Goal: Information Seeking & Learning: Learn about a topic

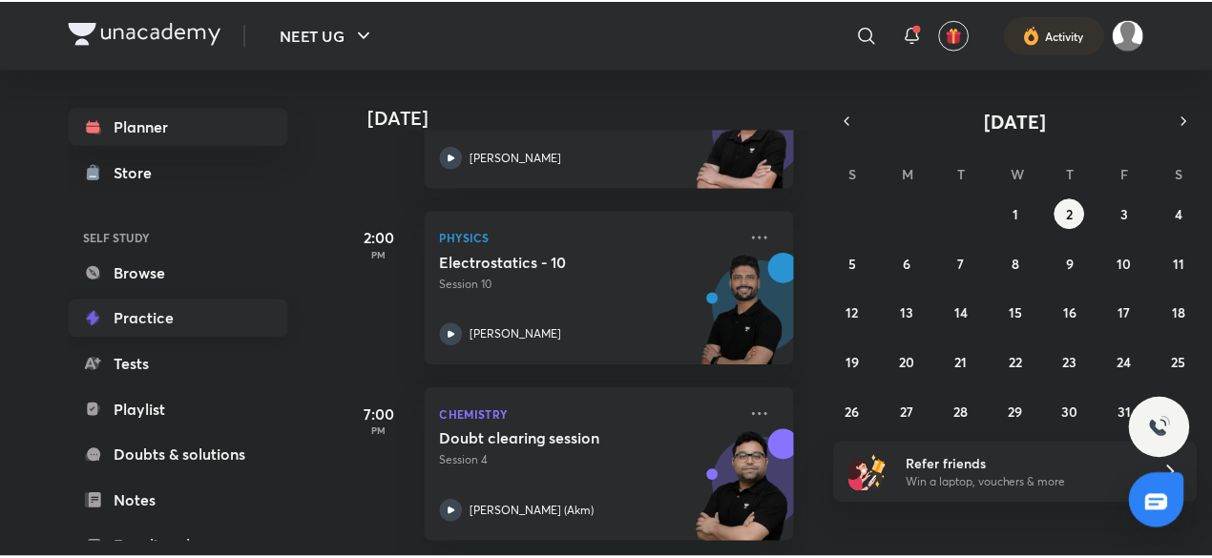
scroll to position [208, 0]
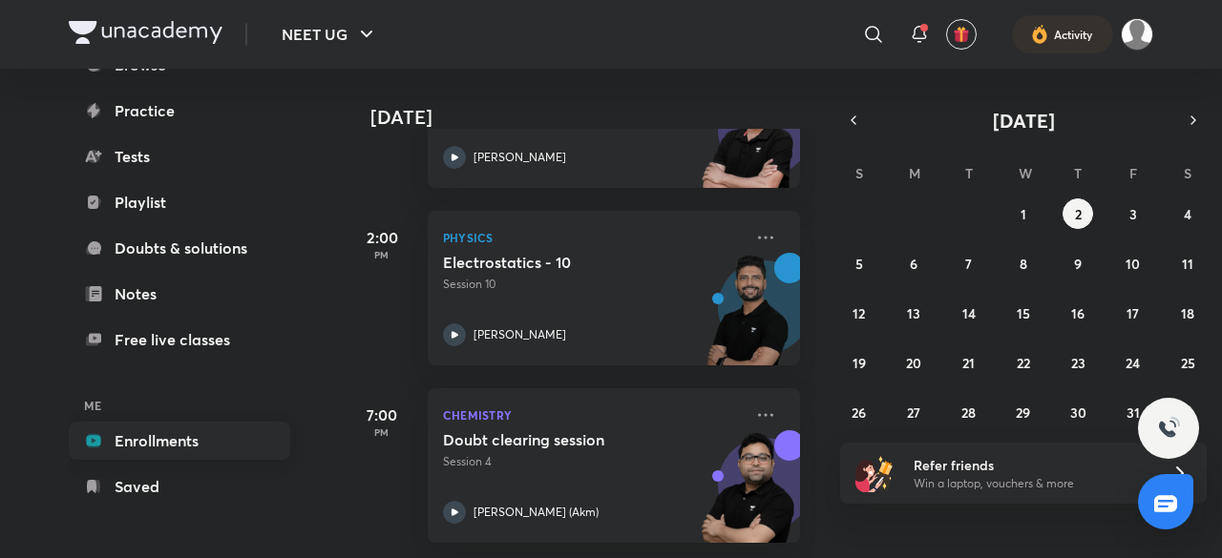
click at [180, 440] on link "Enrollments" at bounding box center [179, 441] width 221 height 38
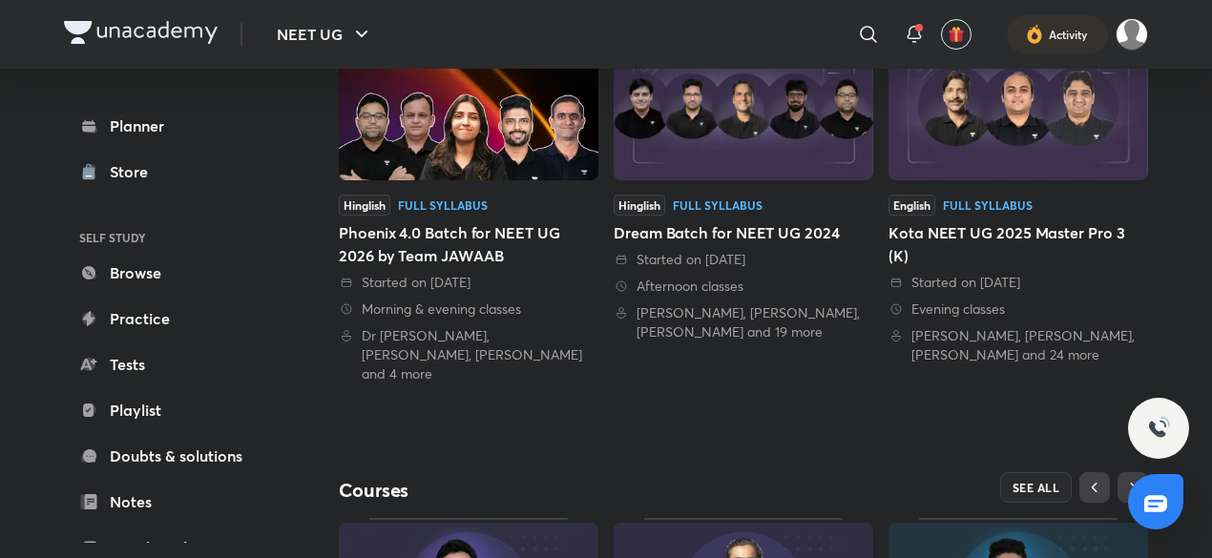
scroll to position [754, 0]
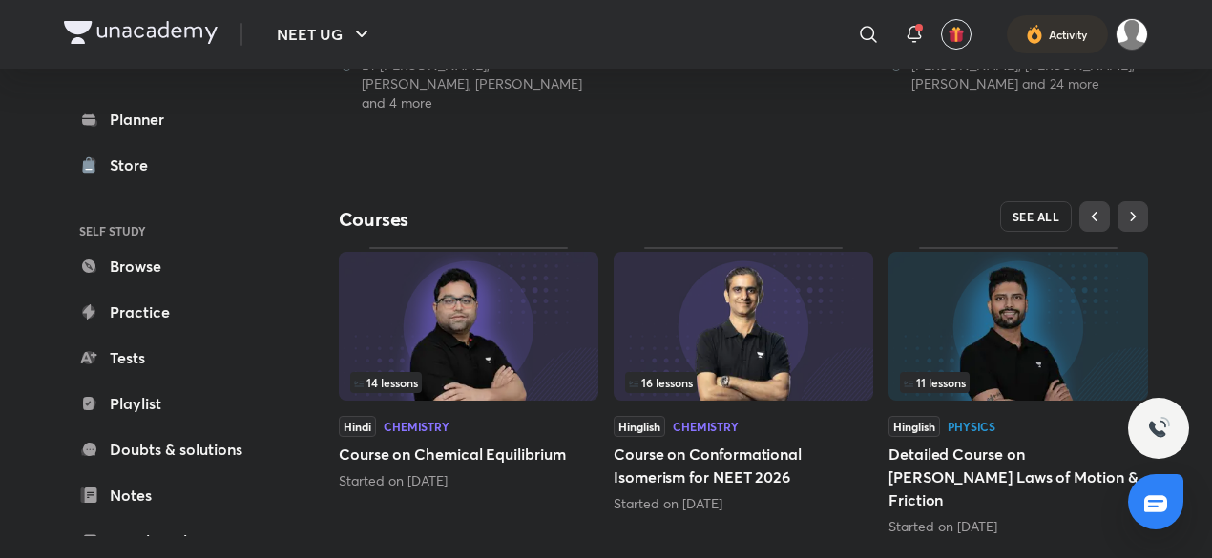
click at [1025, 210] on button "SEE ALL" at bounding box center [1036, 216] width 73 height 31
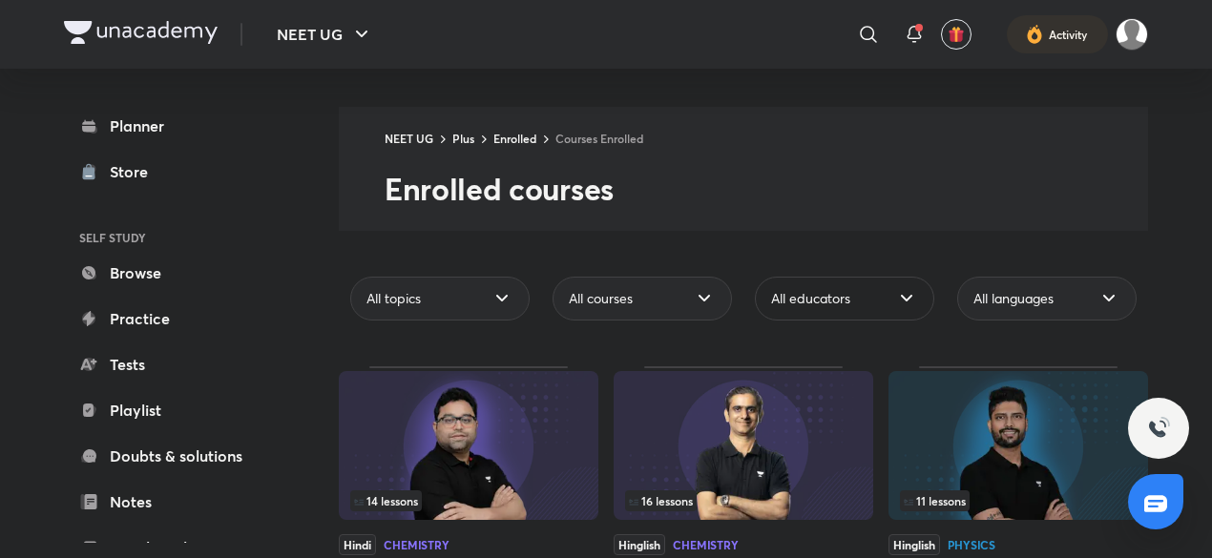
click at [859, 294] on div "All educators" at bounding box center [844, 299] width 179 height 44
click at [216, 121] on link "Planner" at bounding box center [174, 126] width 221 height 38
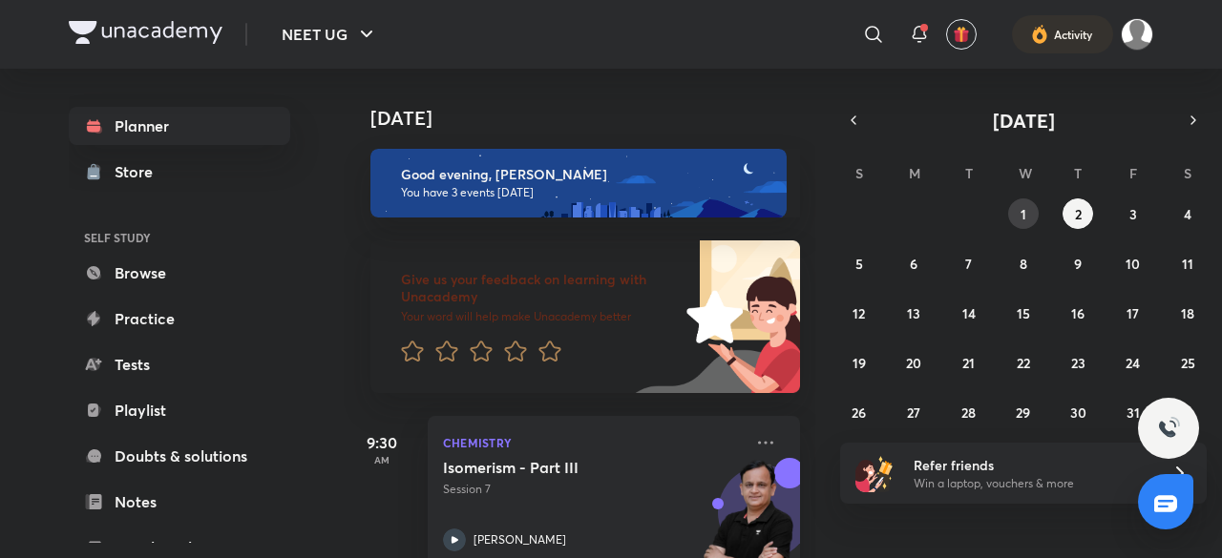
click at [1013, 209] on button "1" at bounding box center [1023, 213] width 31 height 31
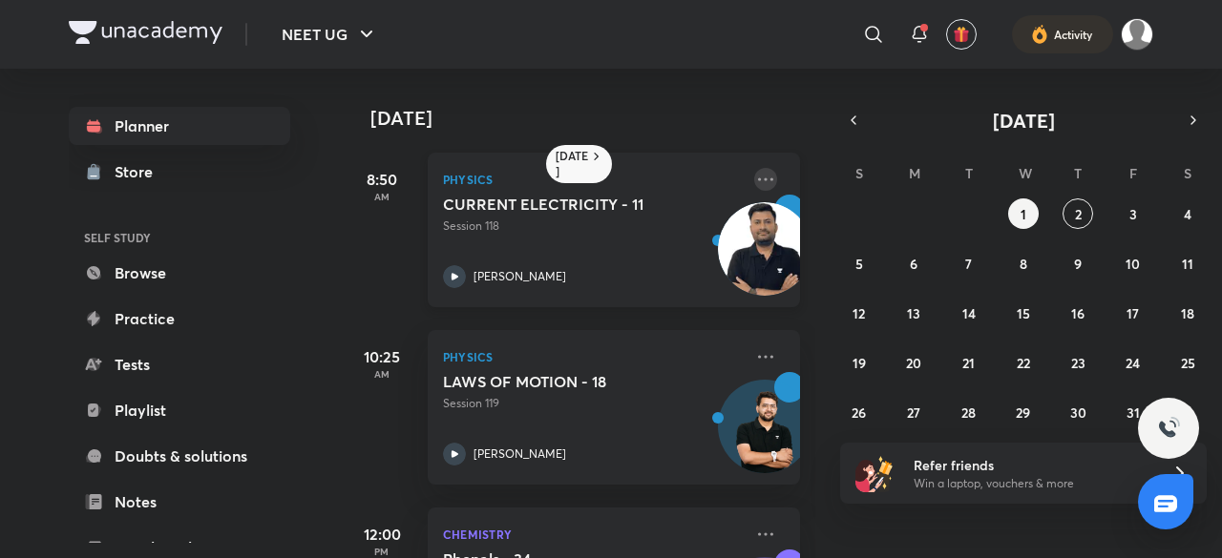
click at [754, 186] on icon at bounding box center [765, 179] width 23 height 23
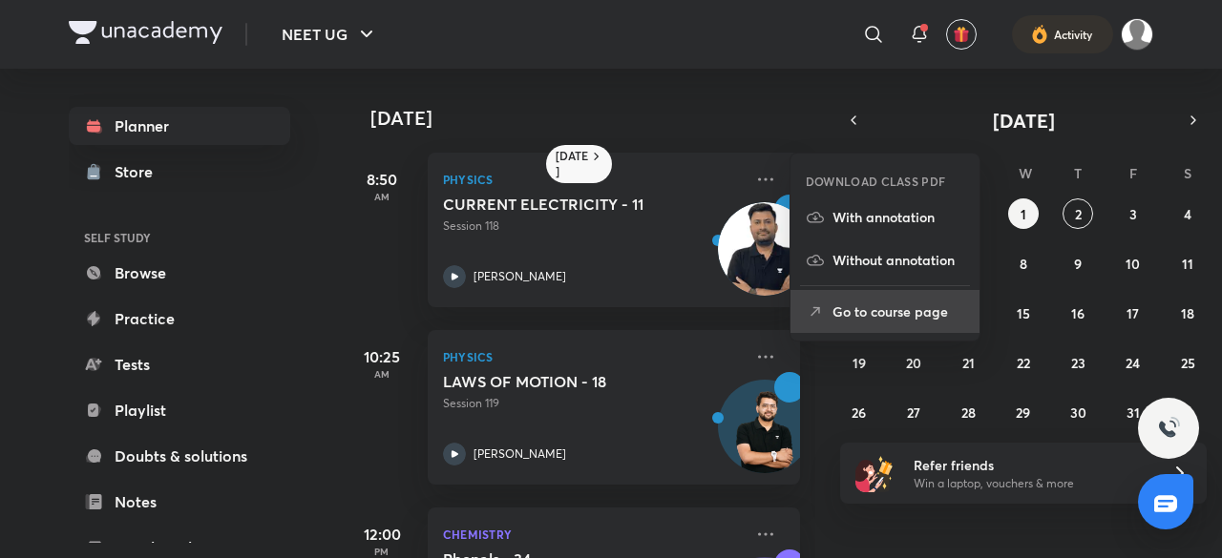
click at [842, 312] on p "Go to course page" at bounding box center [898, 312] width 132 height 20
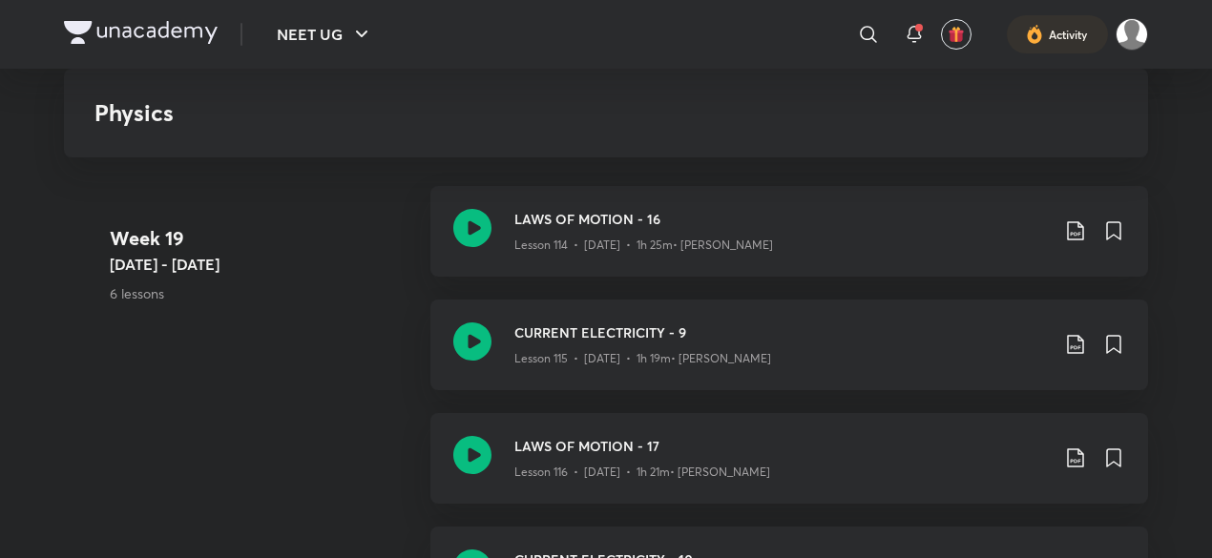
scroll to position [15371, 0]
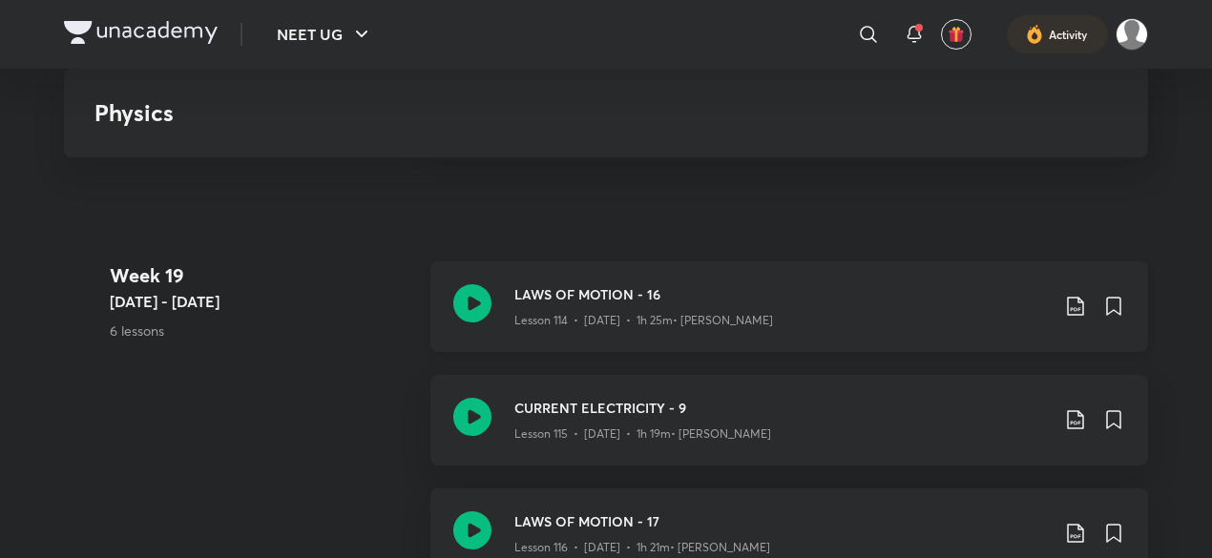
click at [1073, 300] on icon at bounding box center [1075, 306] width 23 height 23
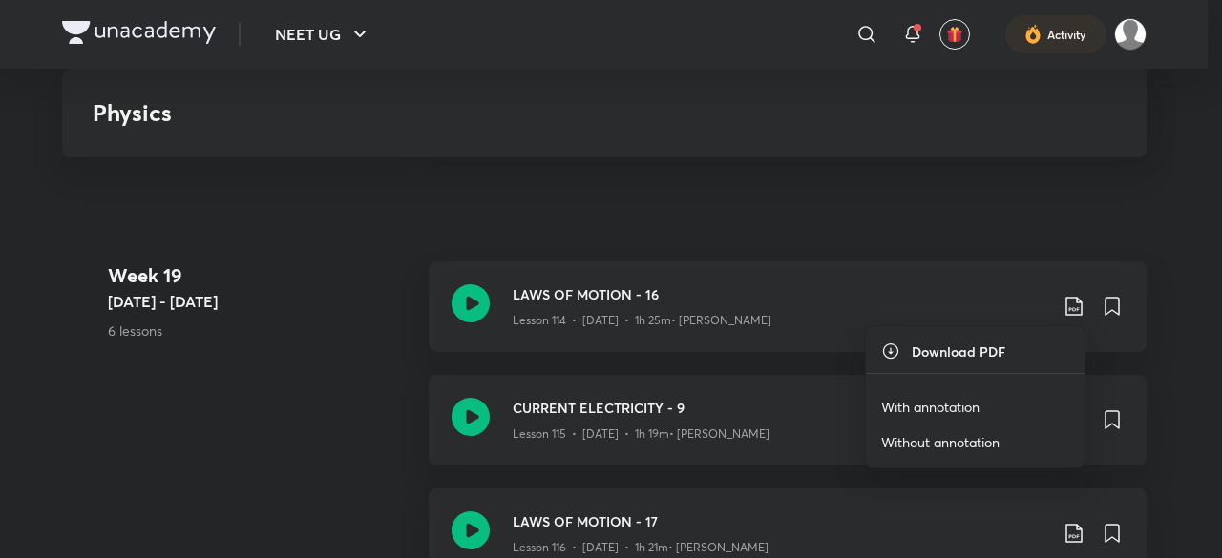
click at [973, 412] on p "With annotation" at bounding box center [930, 407] width 98 height 20
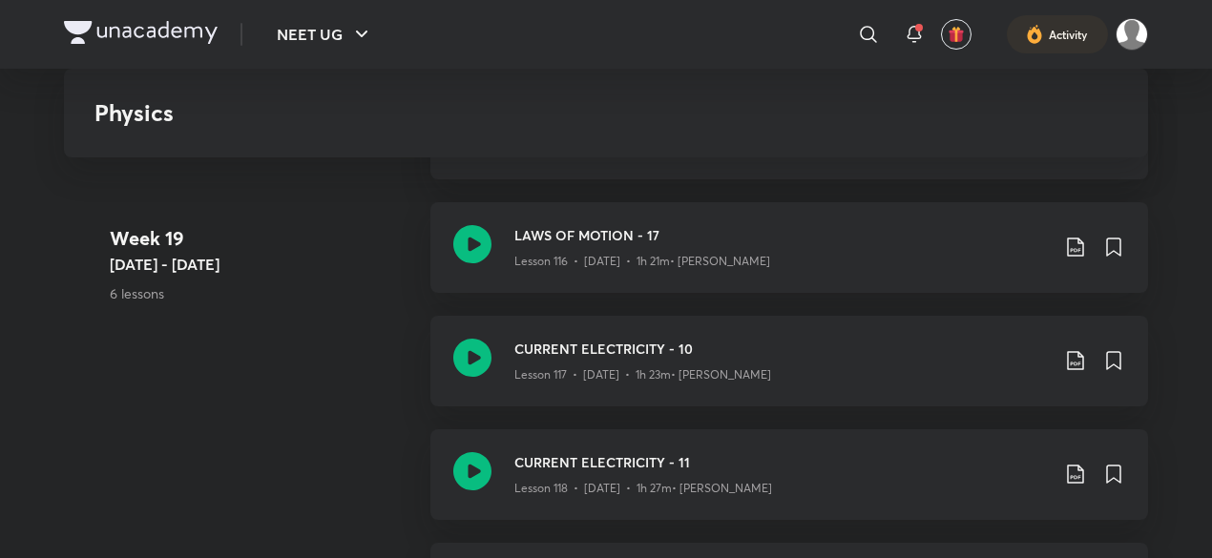
scroll to position [15659, 0]
click at [1077, 245] on icon at bounding box center [1075, 246] width 23 height 23
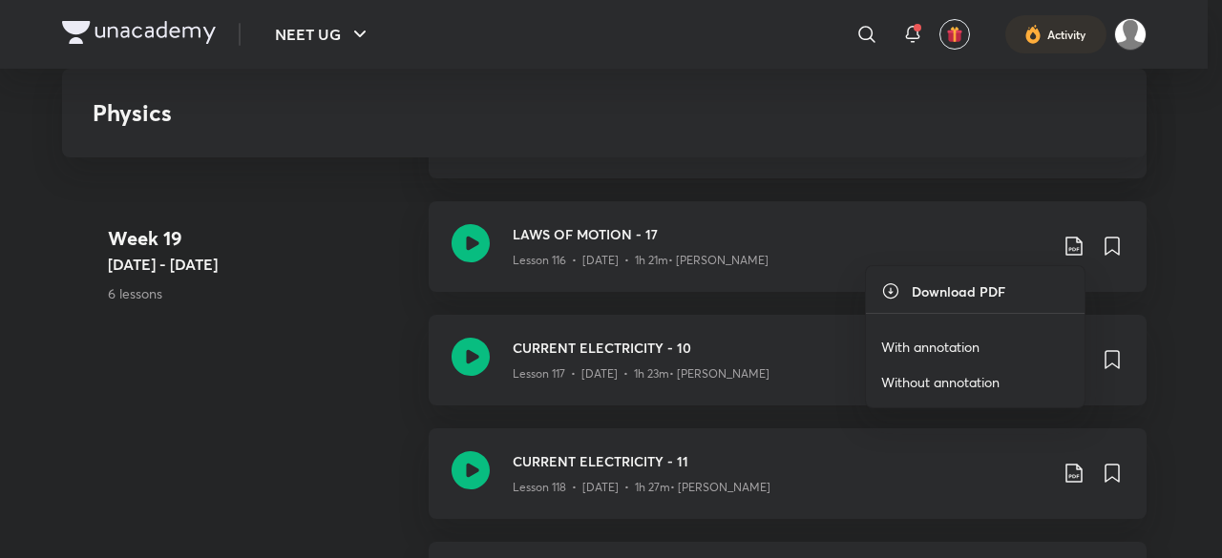
click at [939, 353] on p "With annotation" at bounding box center [930, 347] width 98 height 20
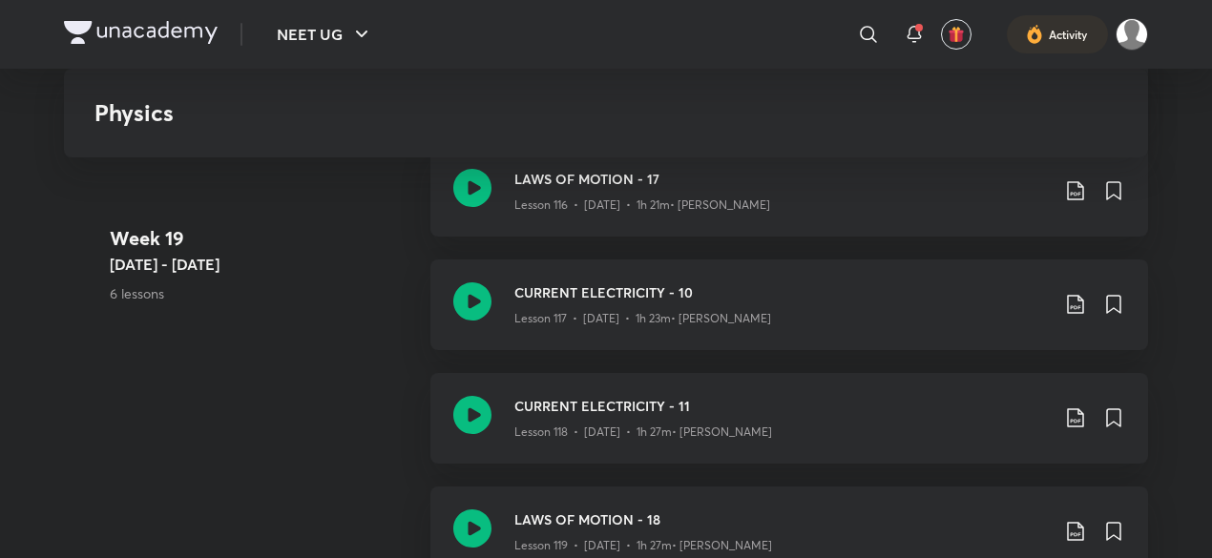
scroll to position [15707, 0]
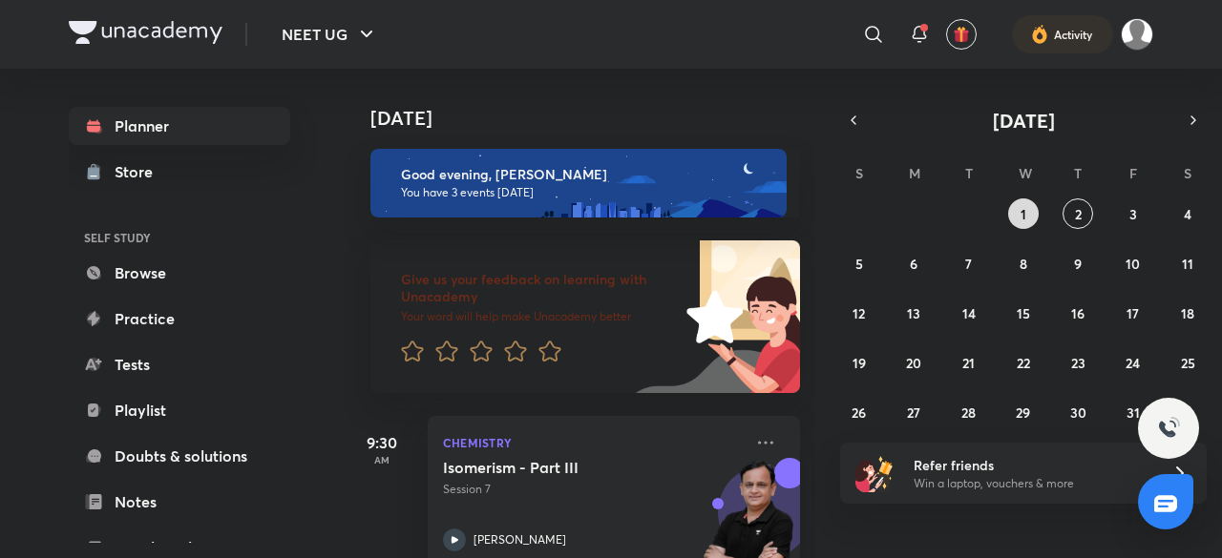
click at [1031, 205] on button "1" at bounding box center [1023, 213] width 31 height 31
